Goal: Transaction & Acquisition: Book appointment/travel/reservation

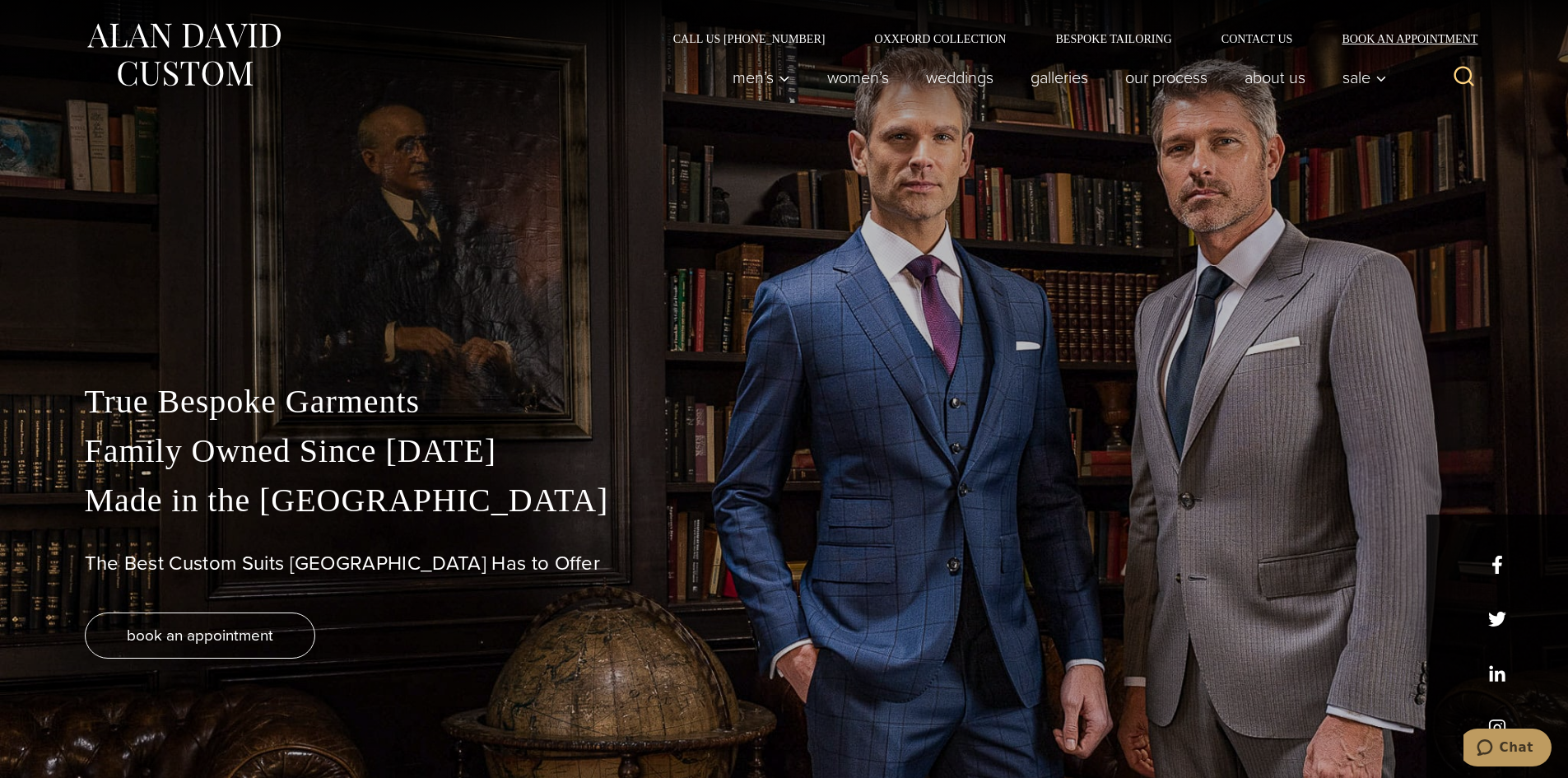
click at [1388, 33] on link "Book an Appointment" at bounding box center [1400, 39] width 166 height 11
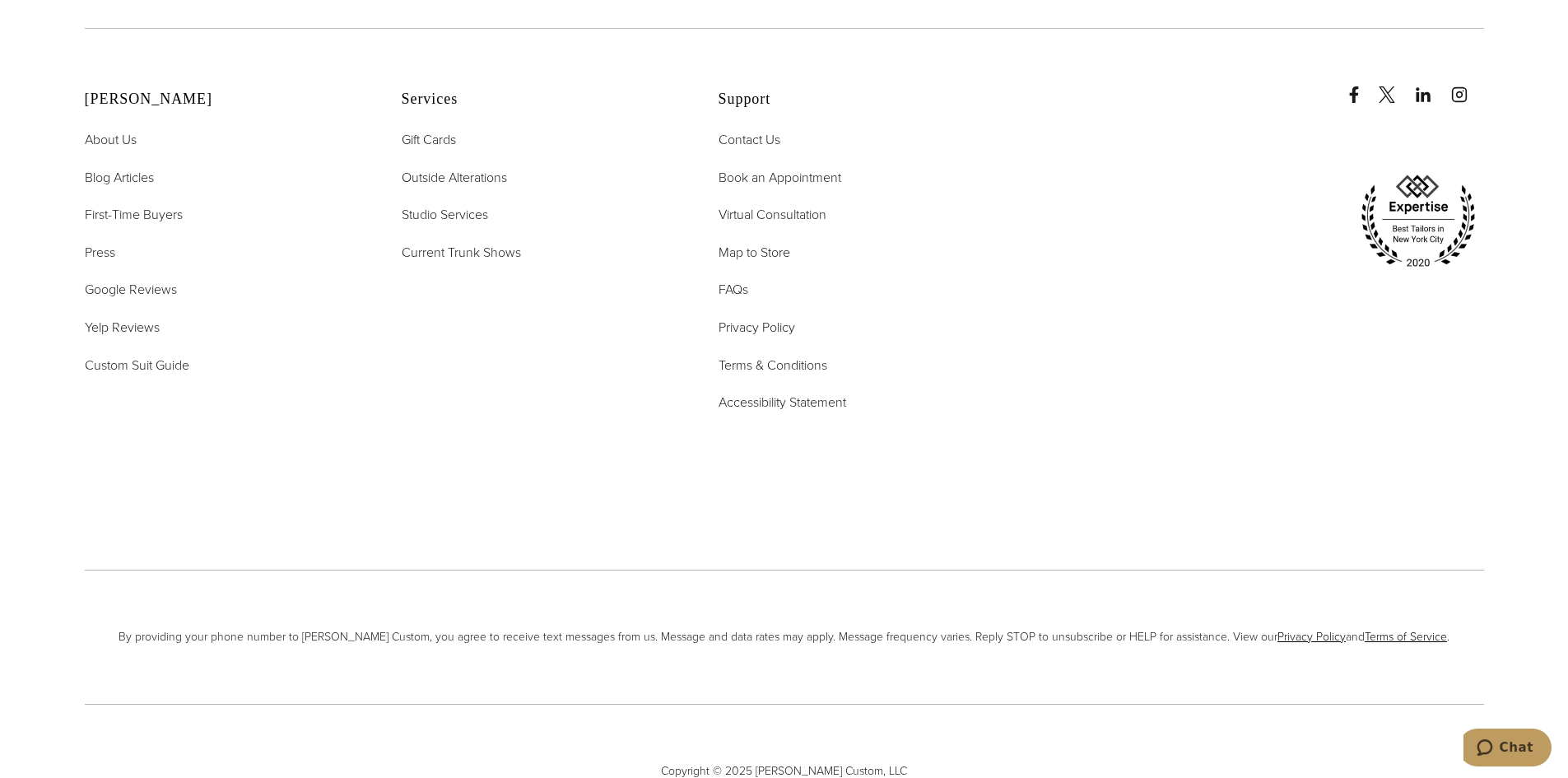
scroll to position [3909, 0]
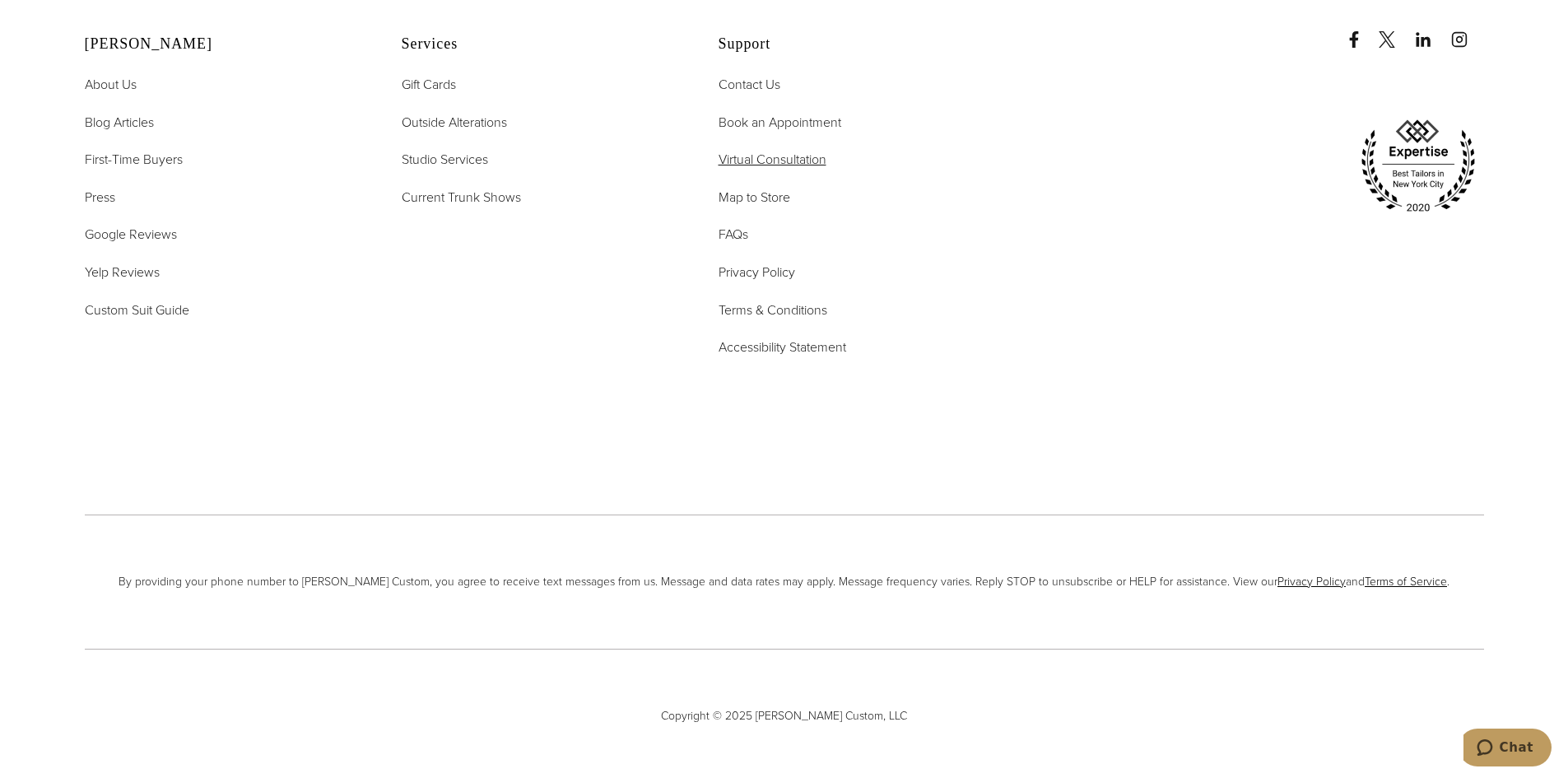
click at [784, 150] on span "Virtual Consultation" at bounding box center [773, 159] width 107 height 19
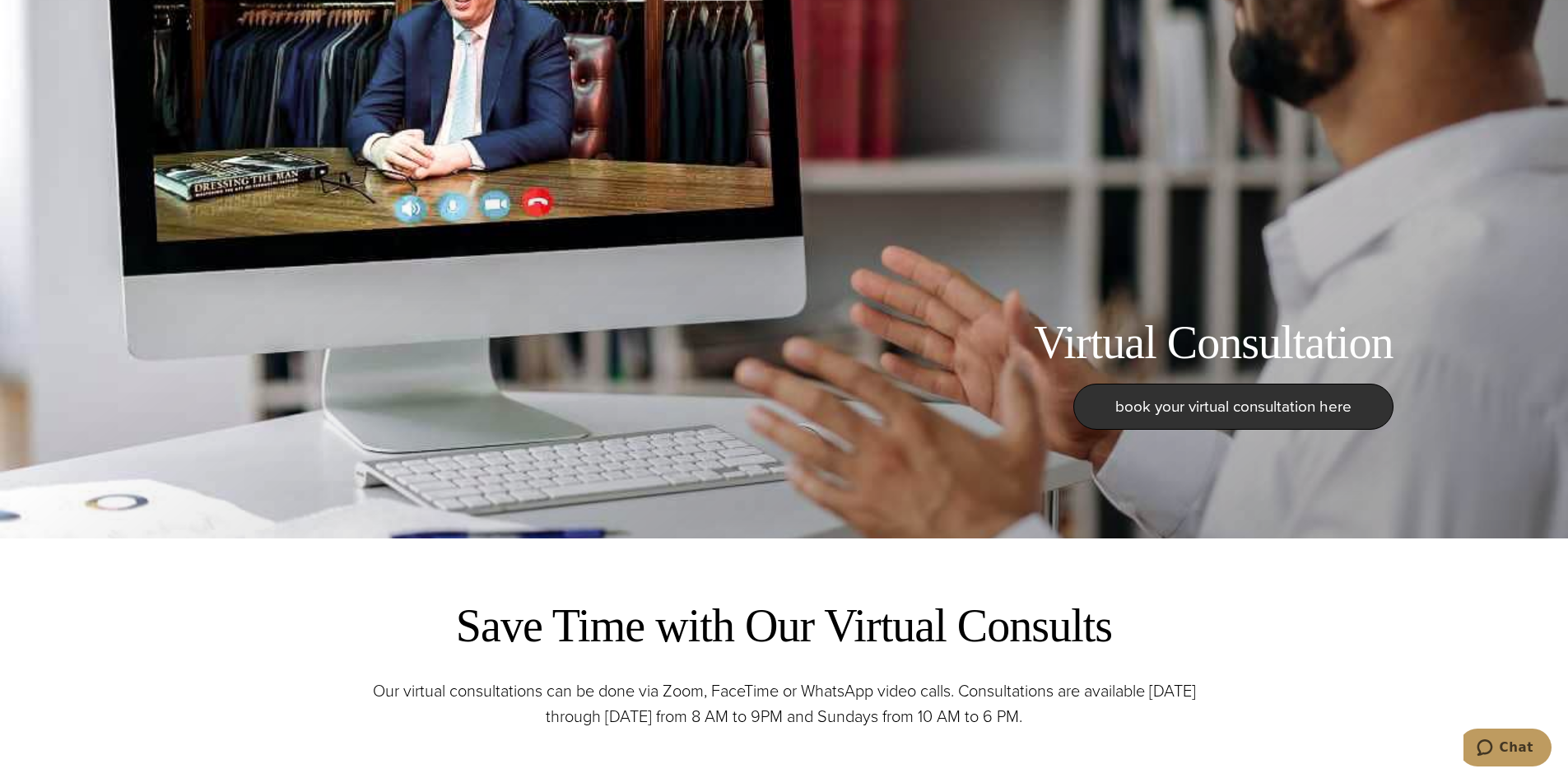
scroll to position [247, 0]
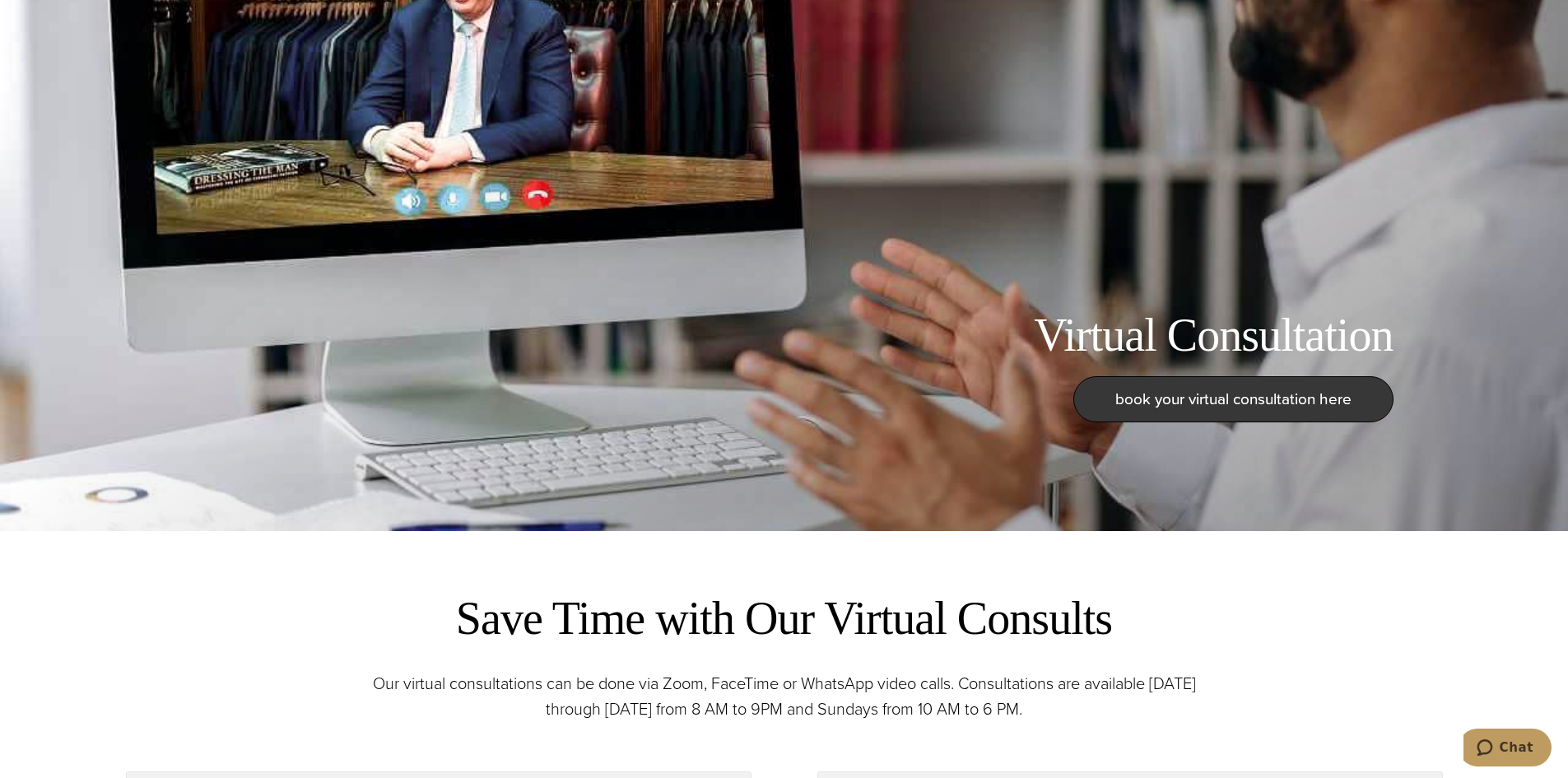
click at [1236, 387] on span "book your virtual consultation here" at bounding box center [1233, 399] width 236 height 24
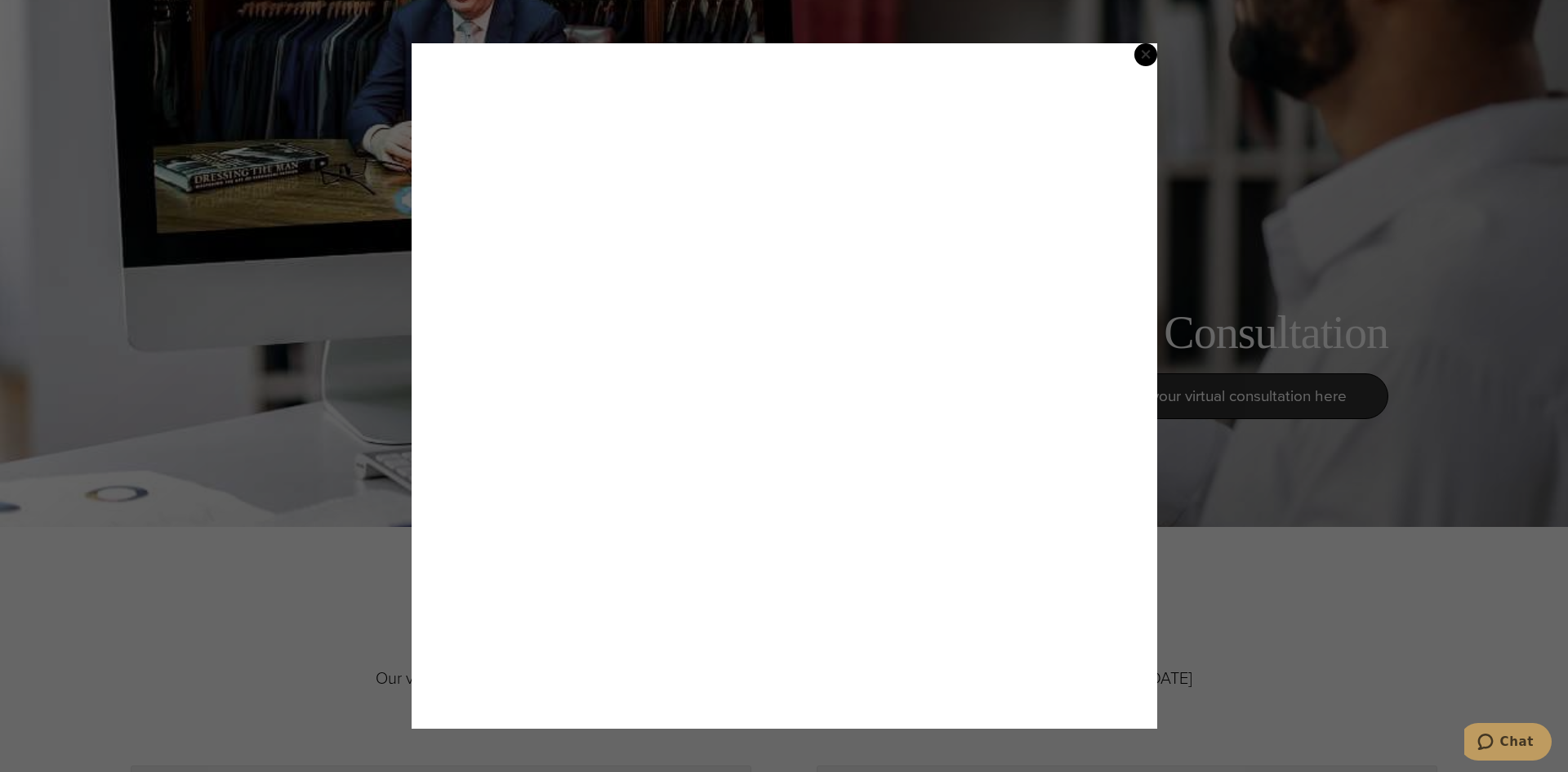
click at [1147, 52] on span "×" at bounding box center [1145, 54] width 11 height 33
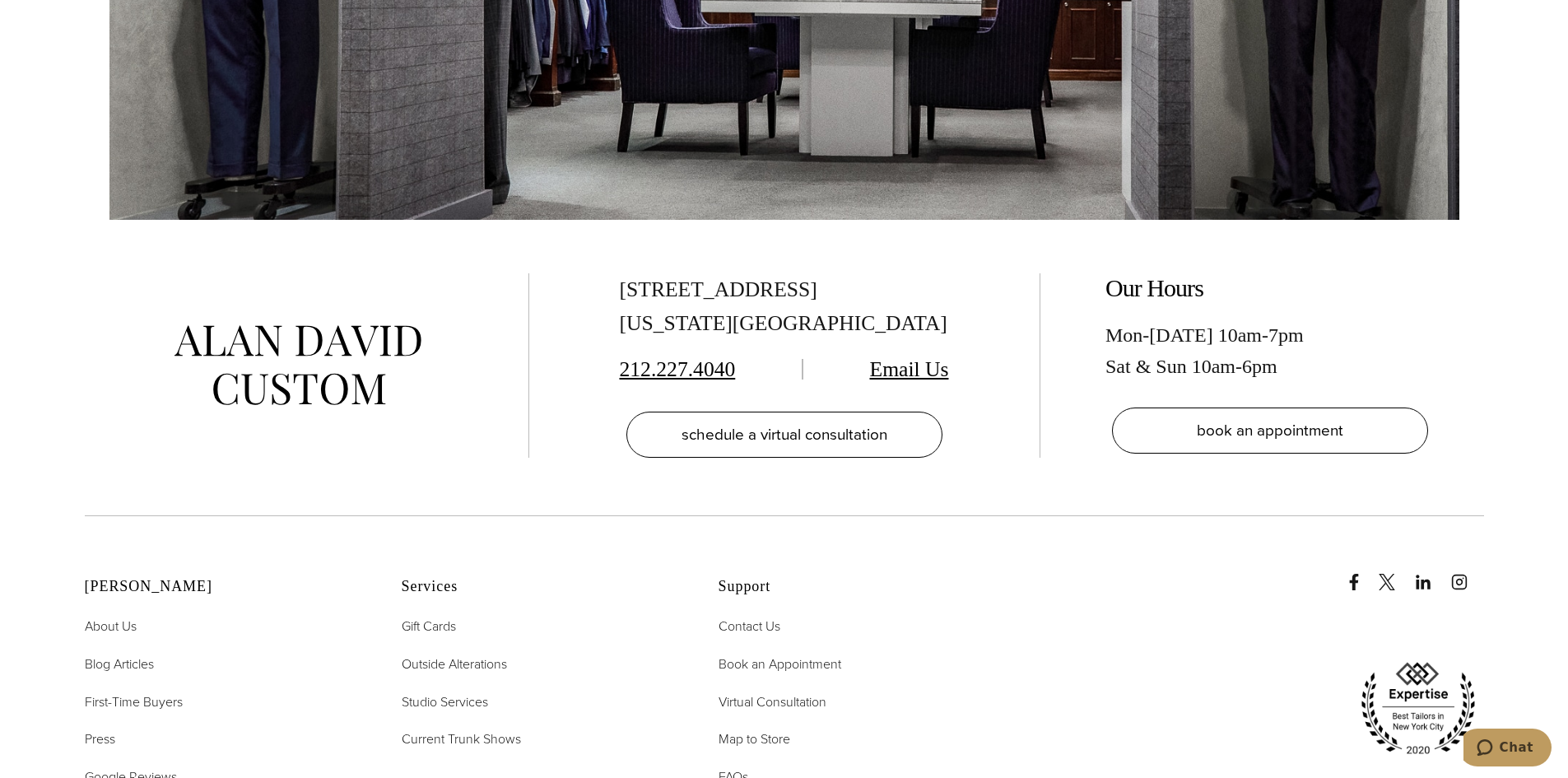
scroll to position [3785, 0]
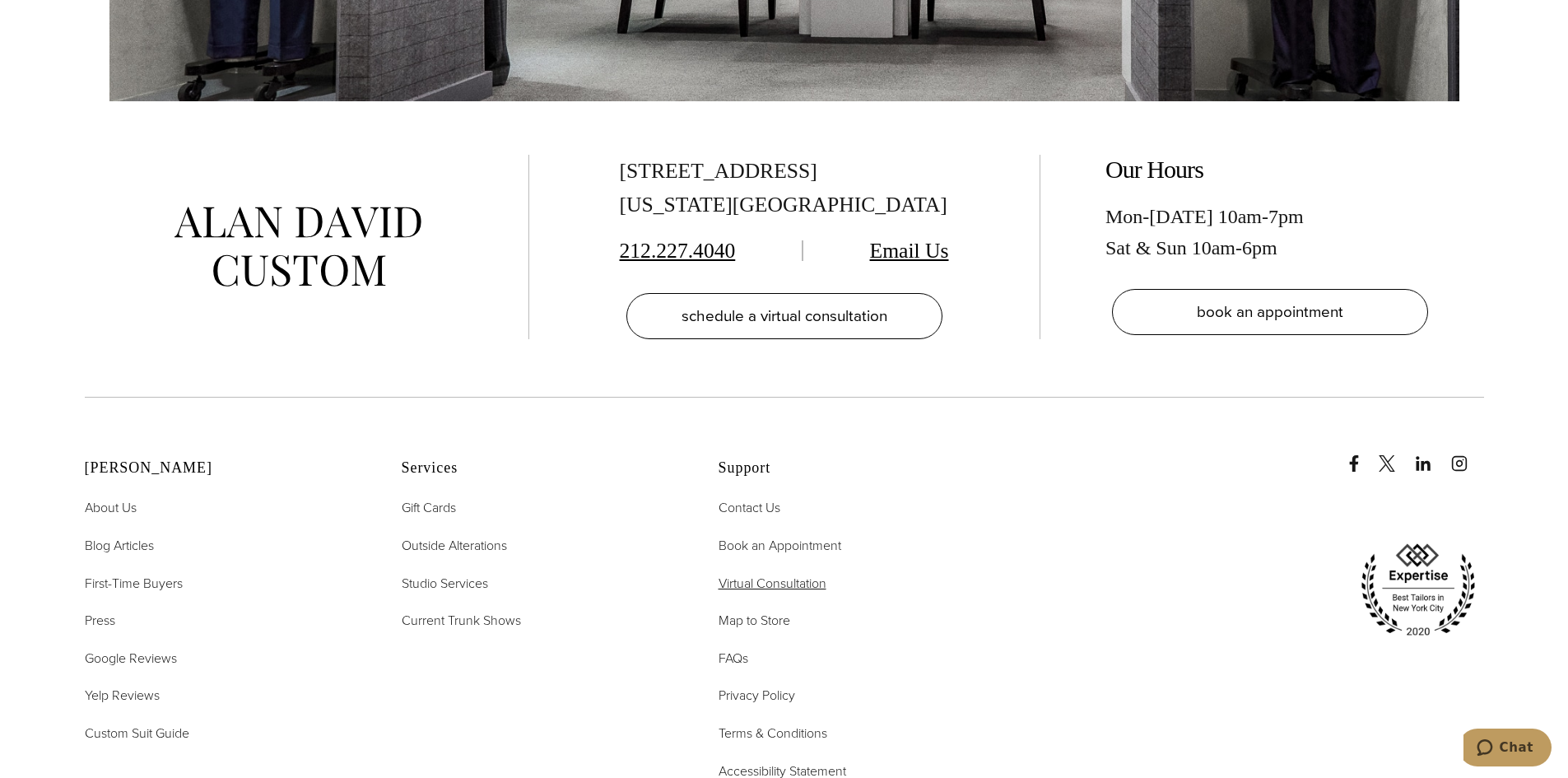
click at [763, 573] on span "Virtual Consultation" at bounding box center [773, 583] width 107 height 19
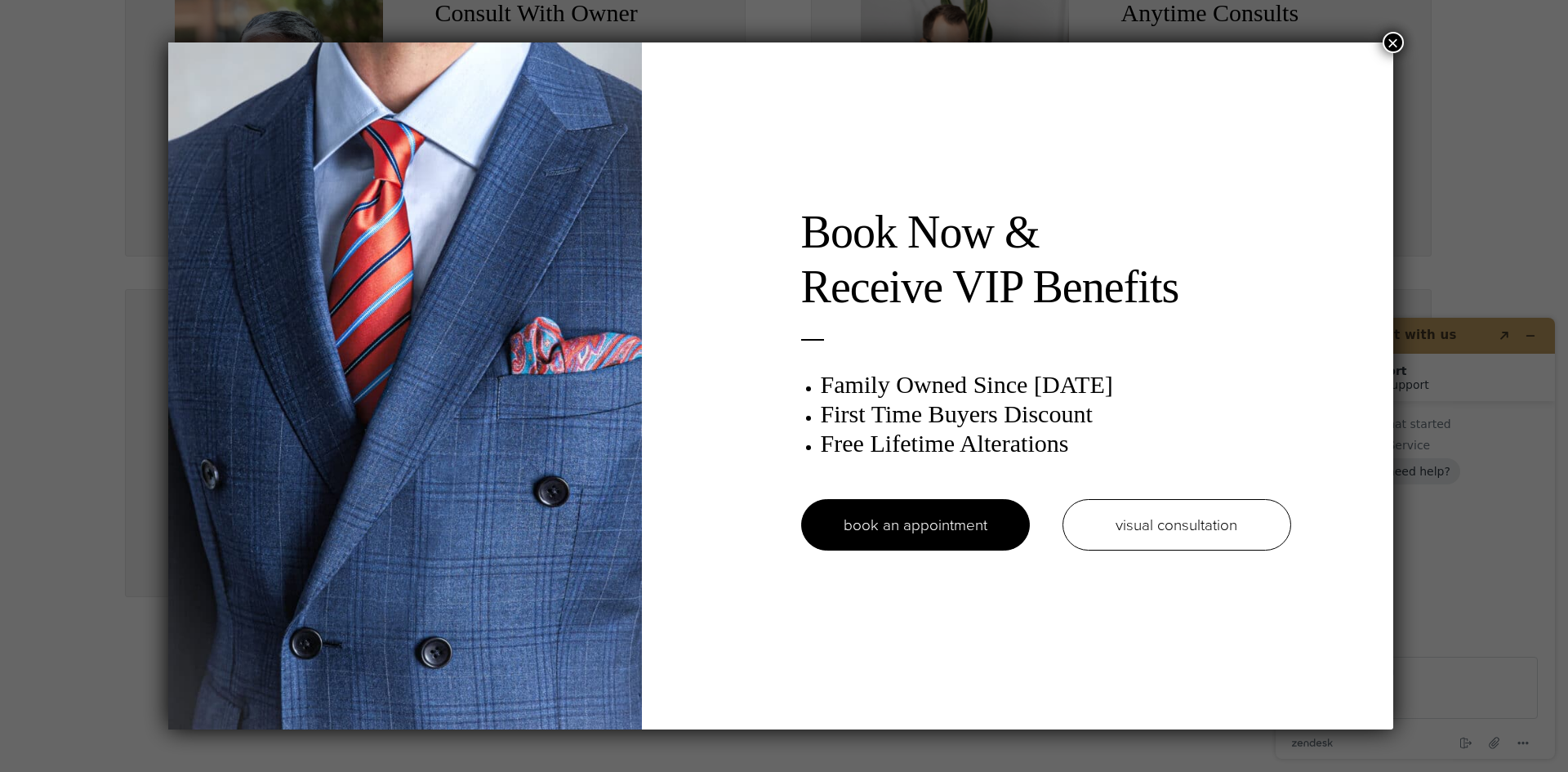
click at [1389, 42] on button "×" at bounding box center [1392, 42] width 21 height 21
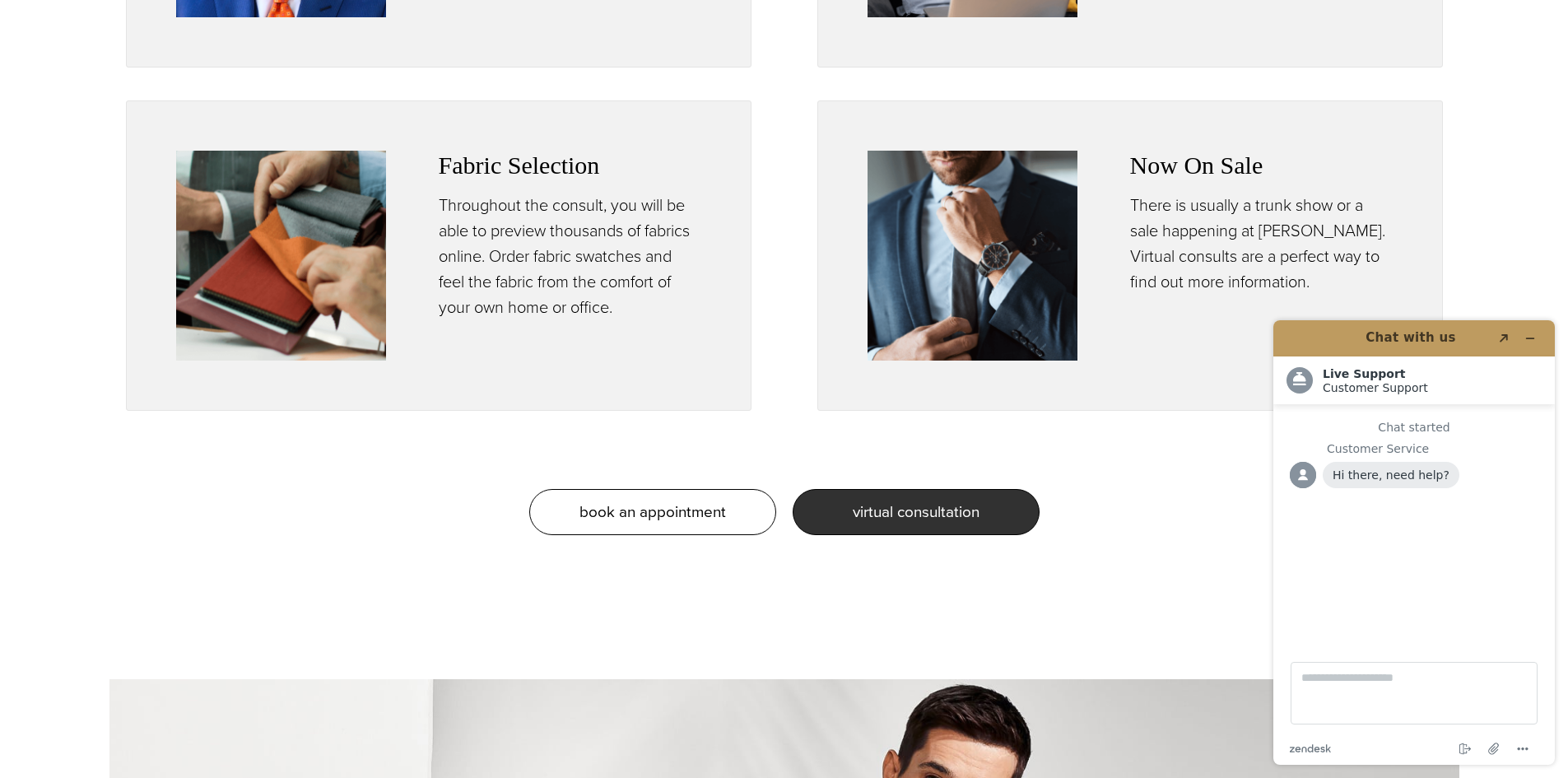
scroll to position [1317, 0]
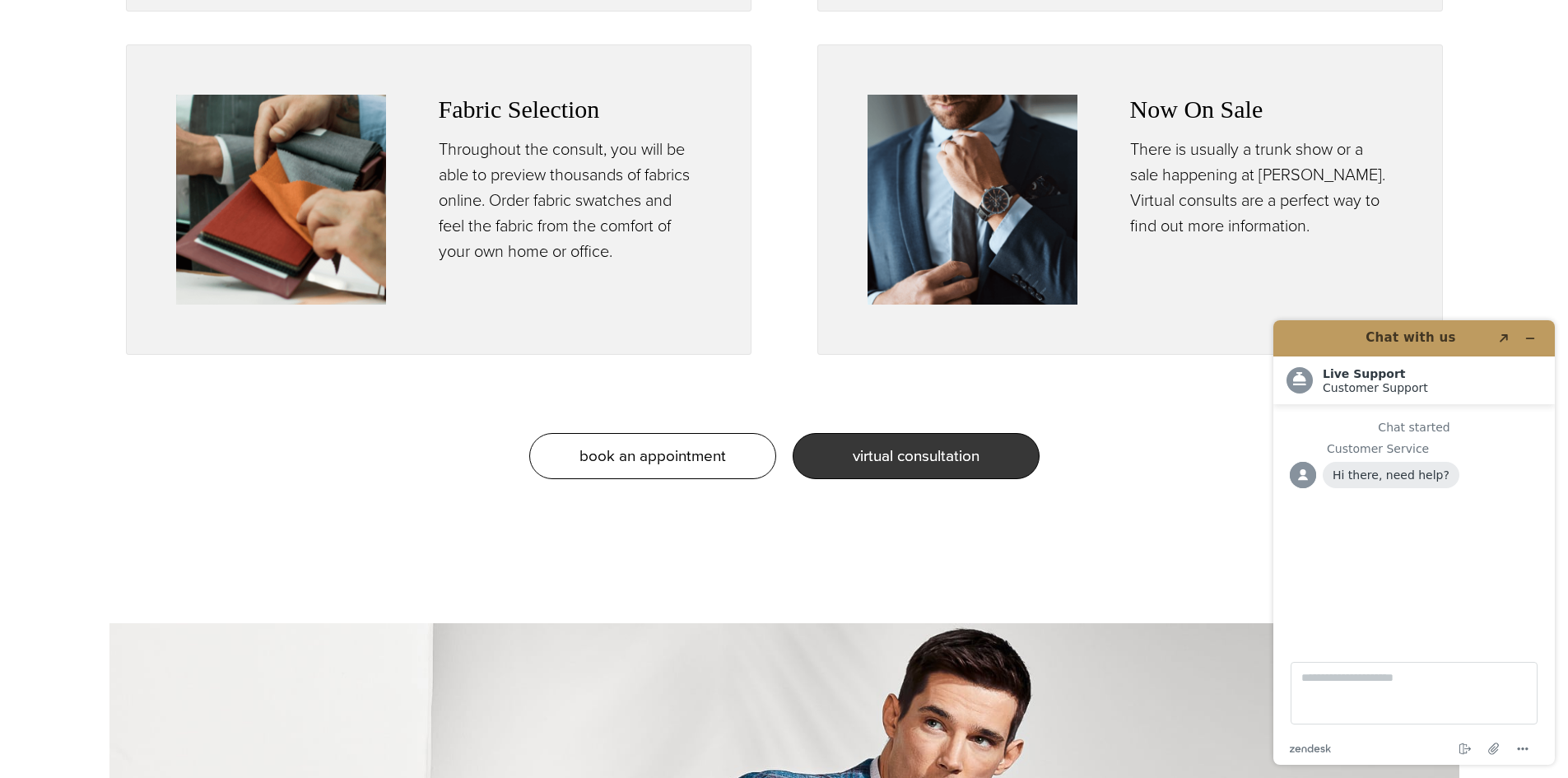
click at [1004, 460] on link "virtual consultation" at bounding box center [917, 456] width 247 height 46
